Goal: Find specific page/section: Find specific page/section

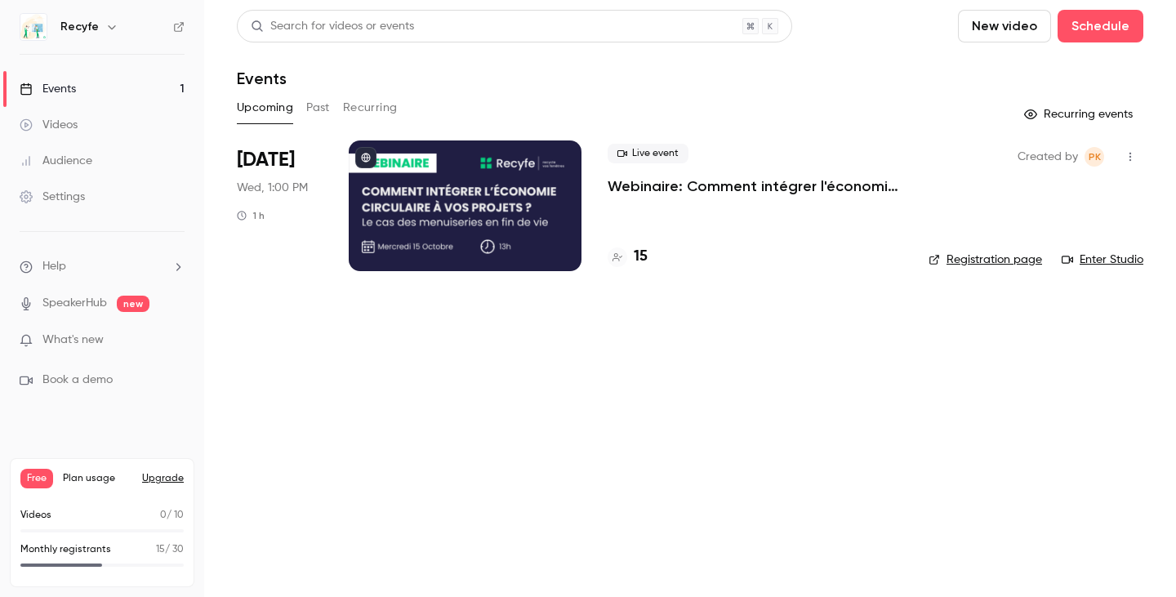
click at [638, 255] on h4 "15" at bounding box center [641, 257] width 14 height 22
